Goal: Task Accomplishment & Management: Use online tool/utility

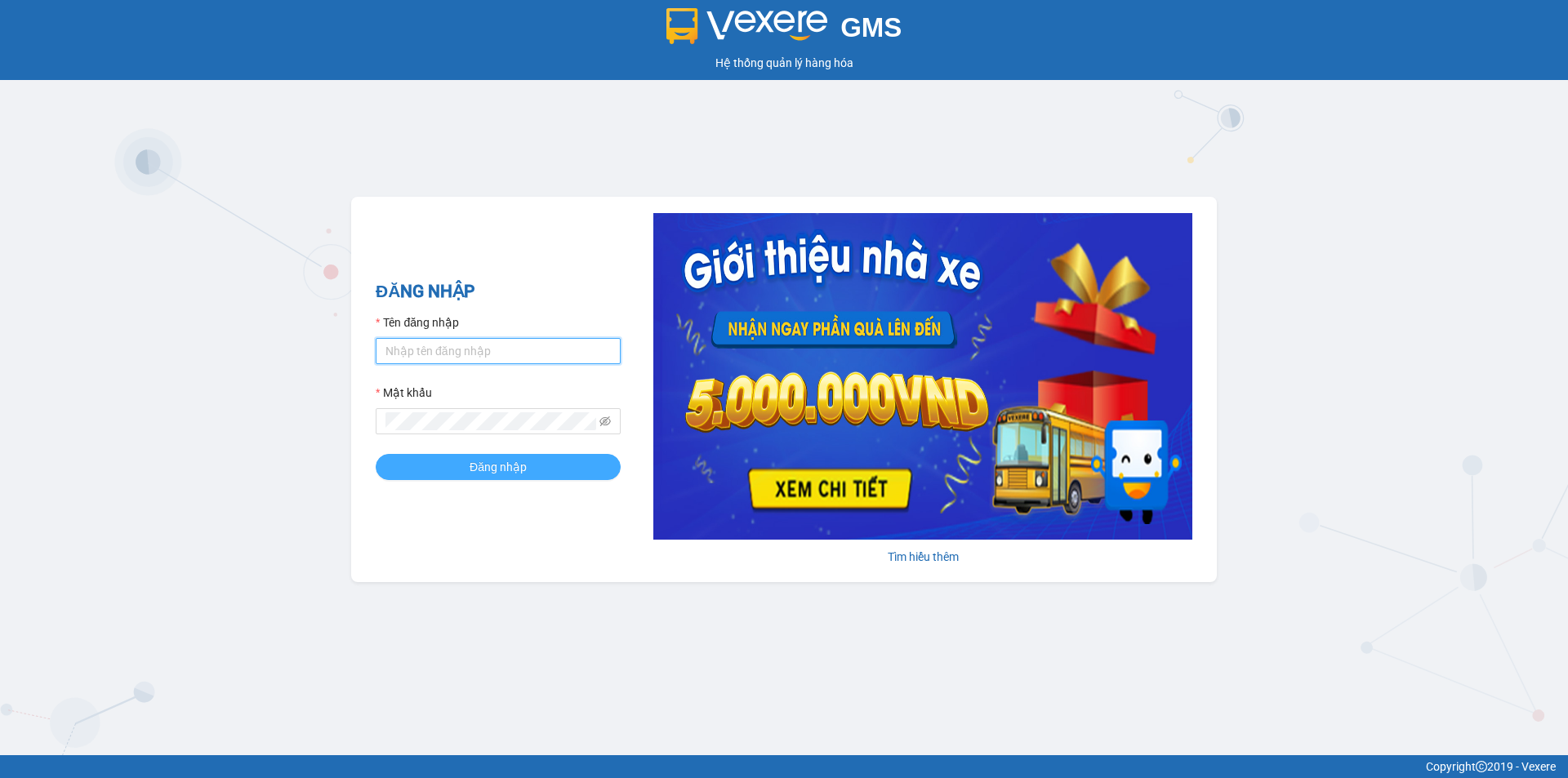
type input "trinh.hoanganh"
click at [448, 468] on button "Đăng nhập" at bounding box center [498, 467] width 245 height 26
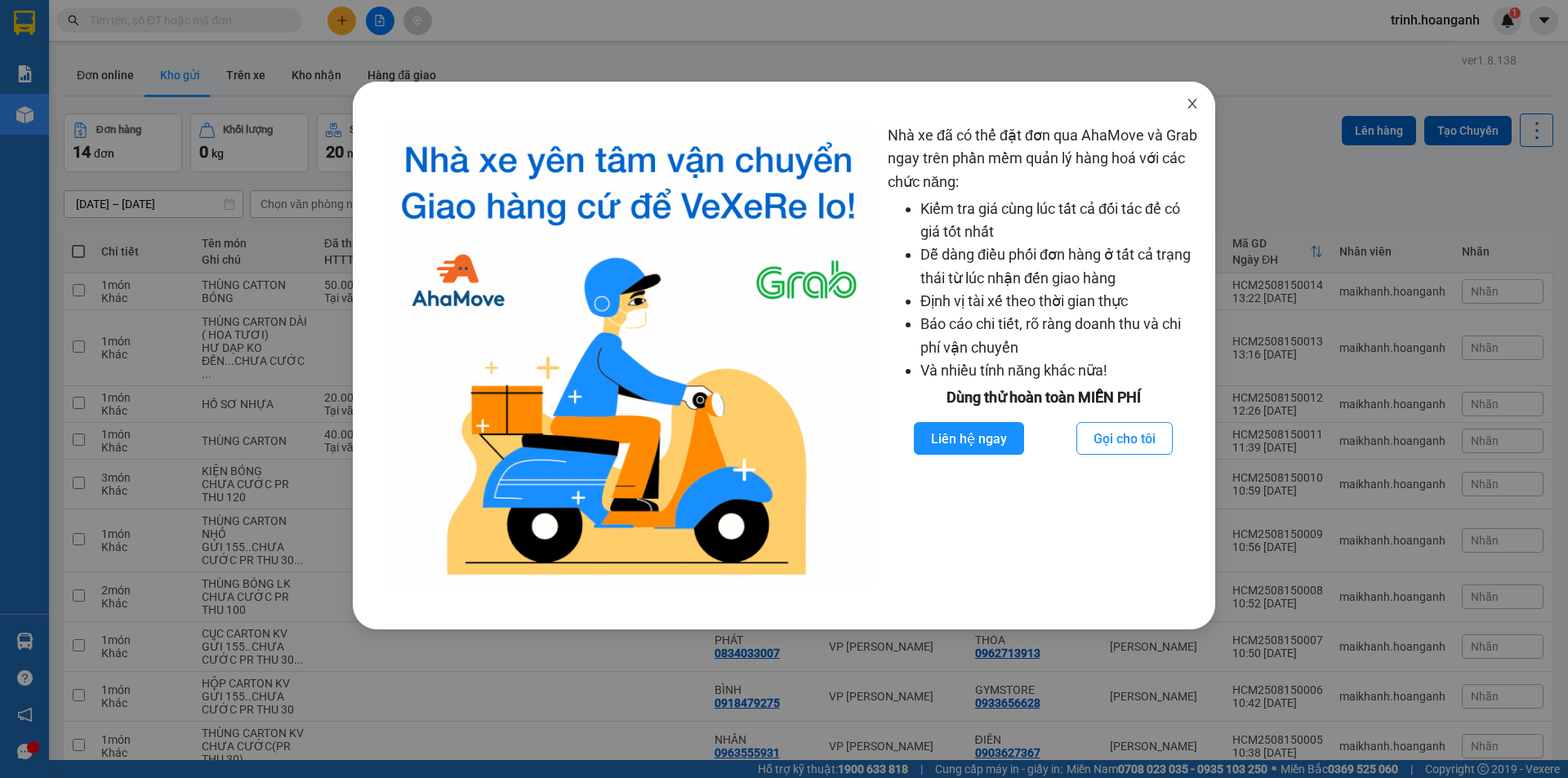
click at [1192, 104] on icon "close" at bounding box center [1192, 103] width 13 height 13
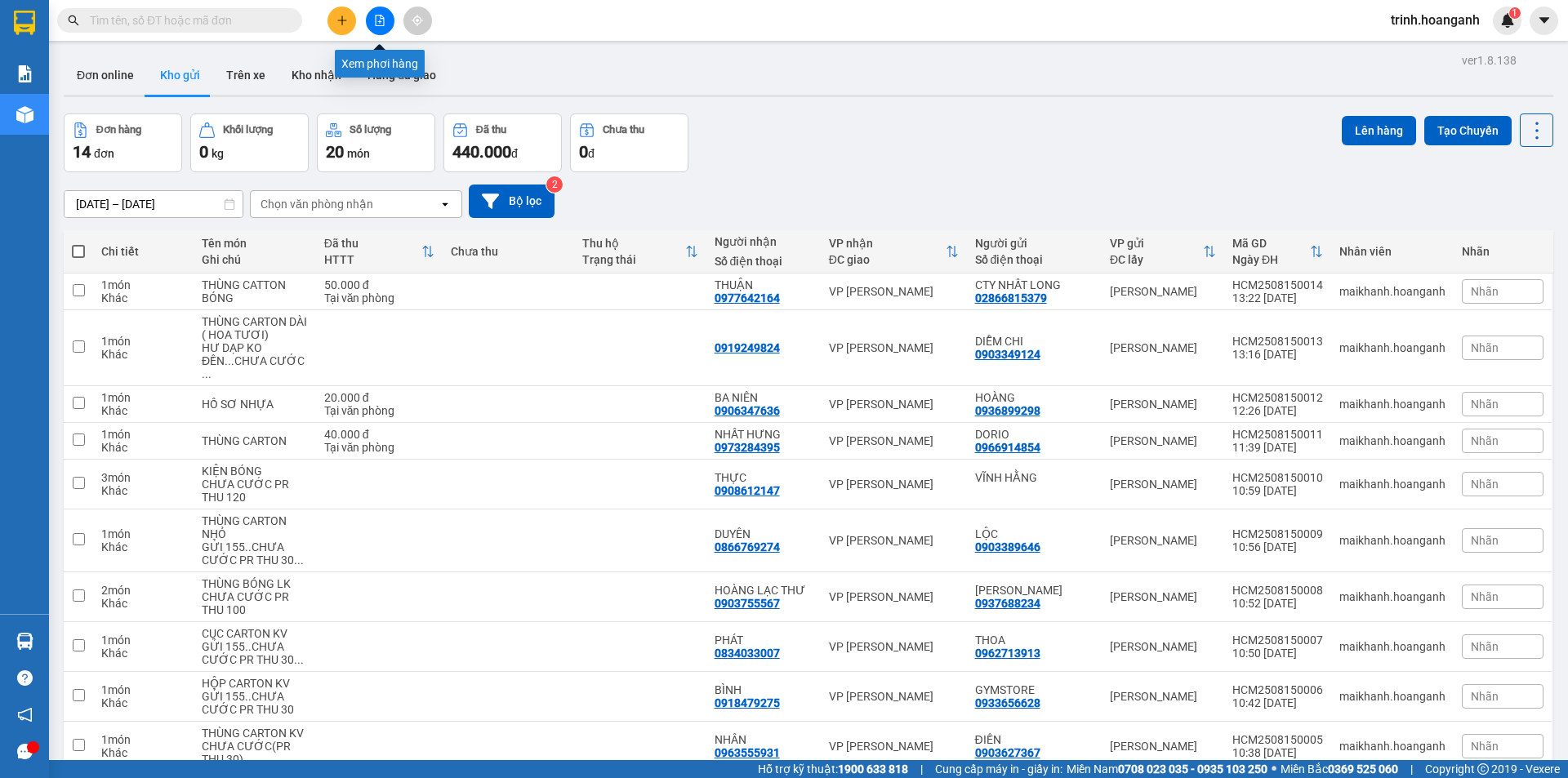
click at [382, 14] on button at bounding box center [380, 20] width 29 height 29
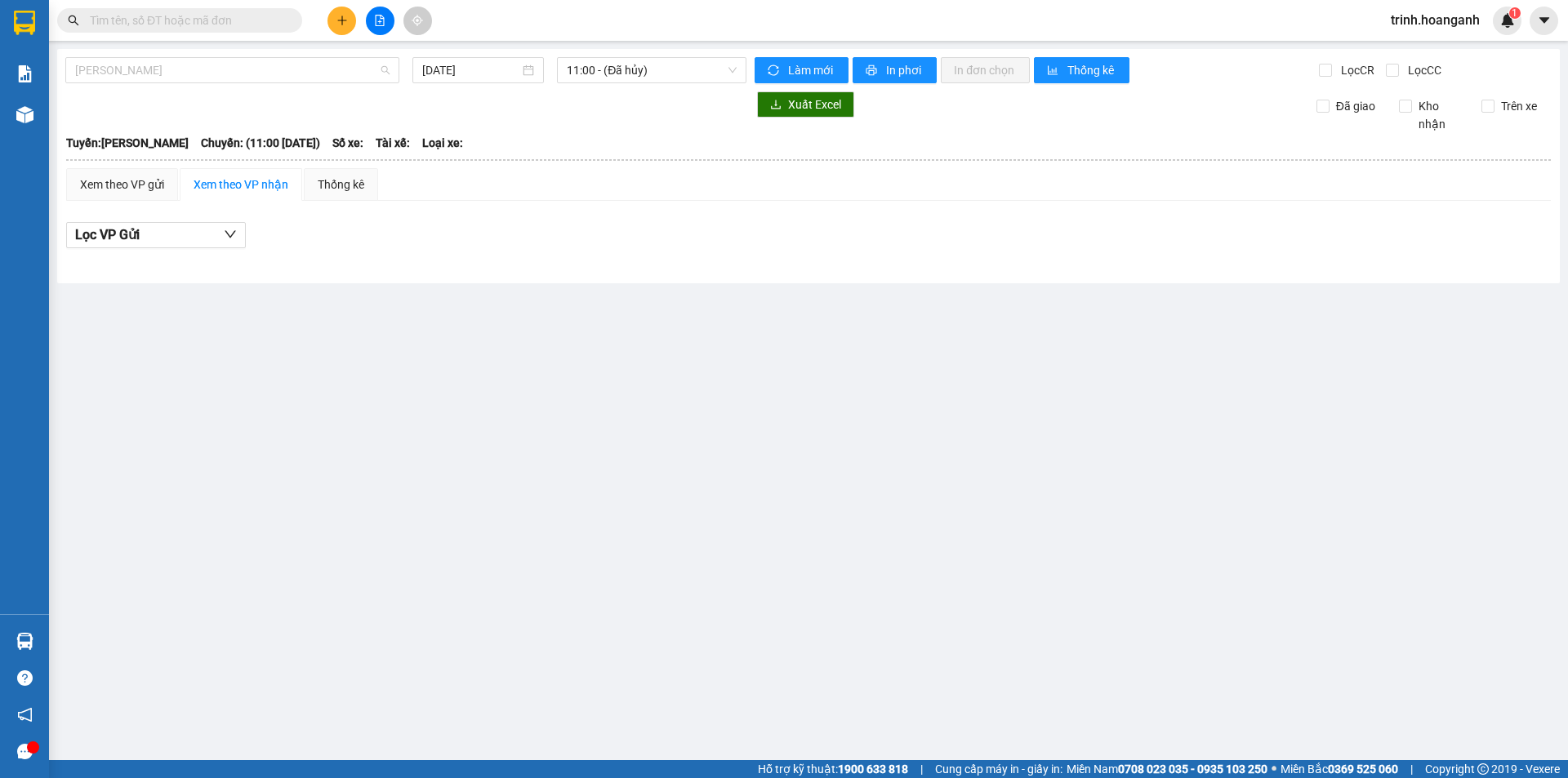
drag, startPoint x: 136, startPoint y: 73, endPoint x: 132, endPoint y: 151, distance: 78.1
click at [133, 88] on body "Kết quả tìm kiếm ( 0 ) Bộ lọc No Data trinh.hoanganh 1 Báo cáo Báo cáo dòng tiề…" at bounding box center [784, 389] width 1568 height 778
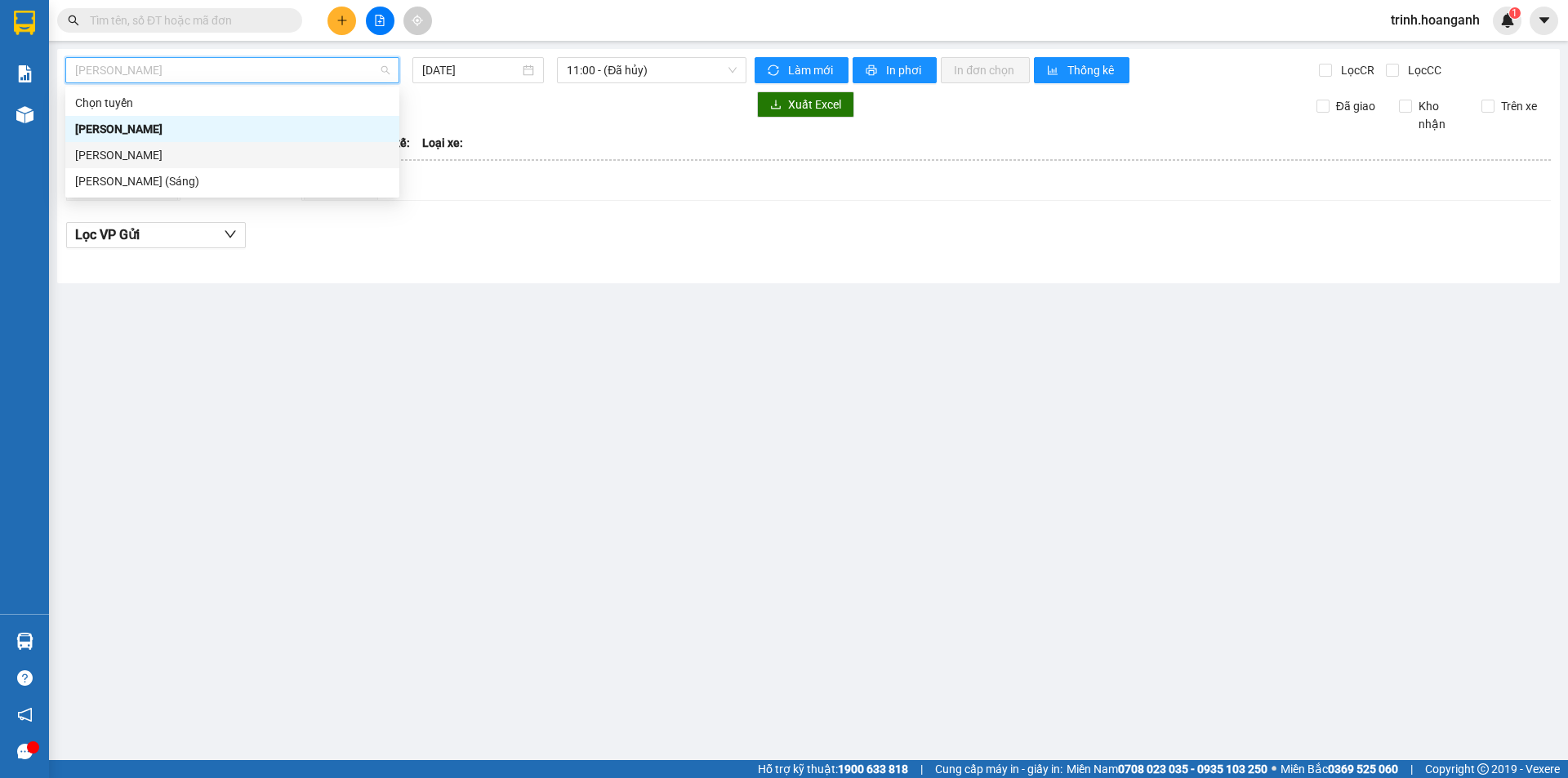
drag, startPoint x: 141, startPoint y: 146, endPoint x: 432, endPoint y: 84, distance: 297.5
click at [145, 146] on div "[PERSON_NAME]" at bounding box center [232, 155] width 314 height 18
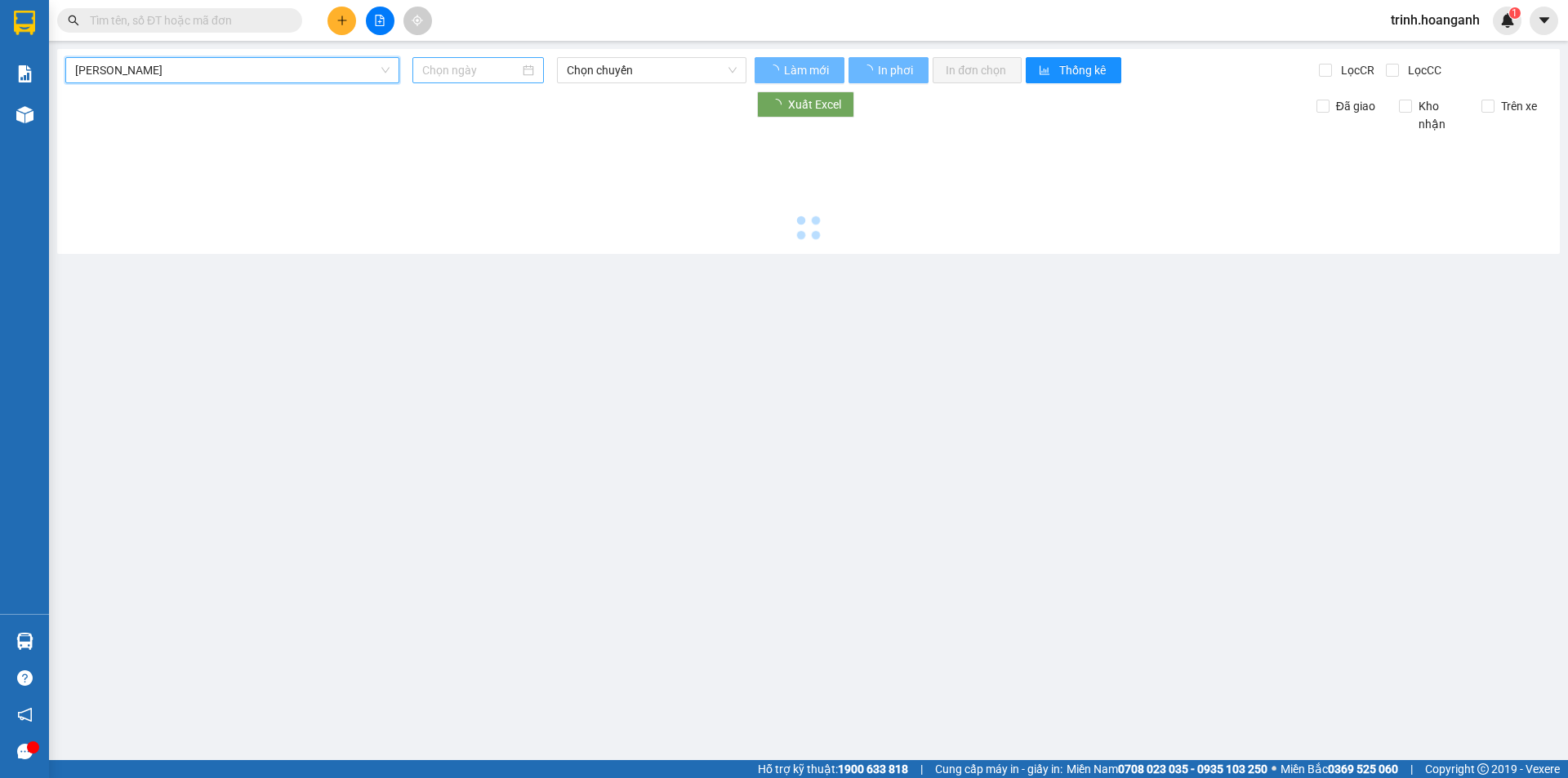
type input "[DATE]"
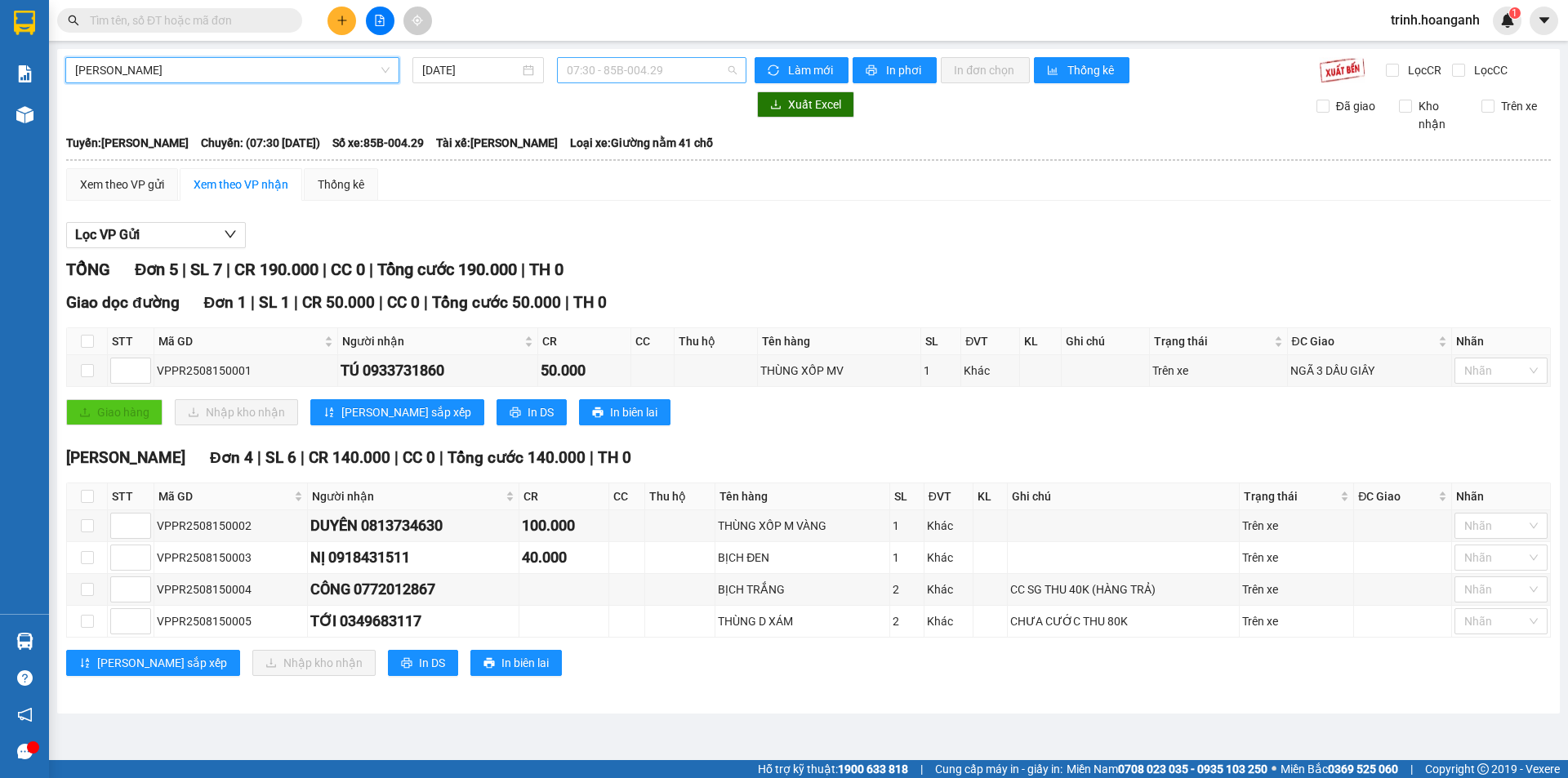
click at [593, 69] on span "07:30 - 85B-004.29" at bounding box center [652, 70] width 170 height 25
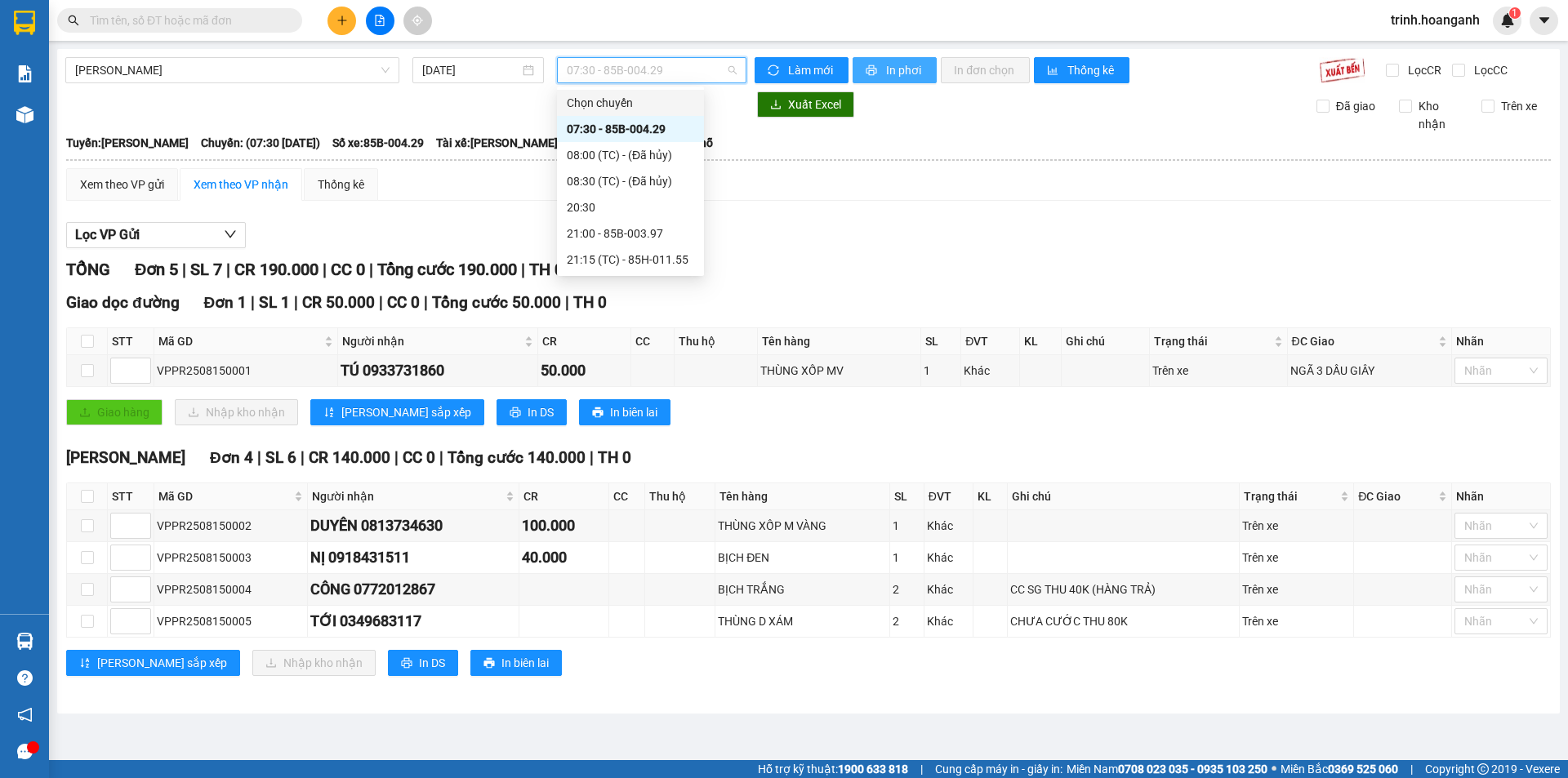
click at [891, 68] on span "In phơi" at bounding box center [905, 70] width 38 height 18
